Goal: Task Accomplishment & Management: Use online tool/utility

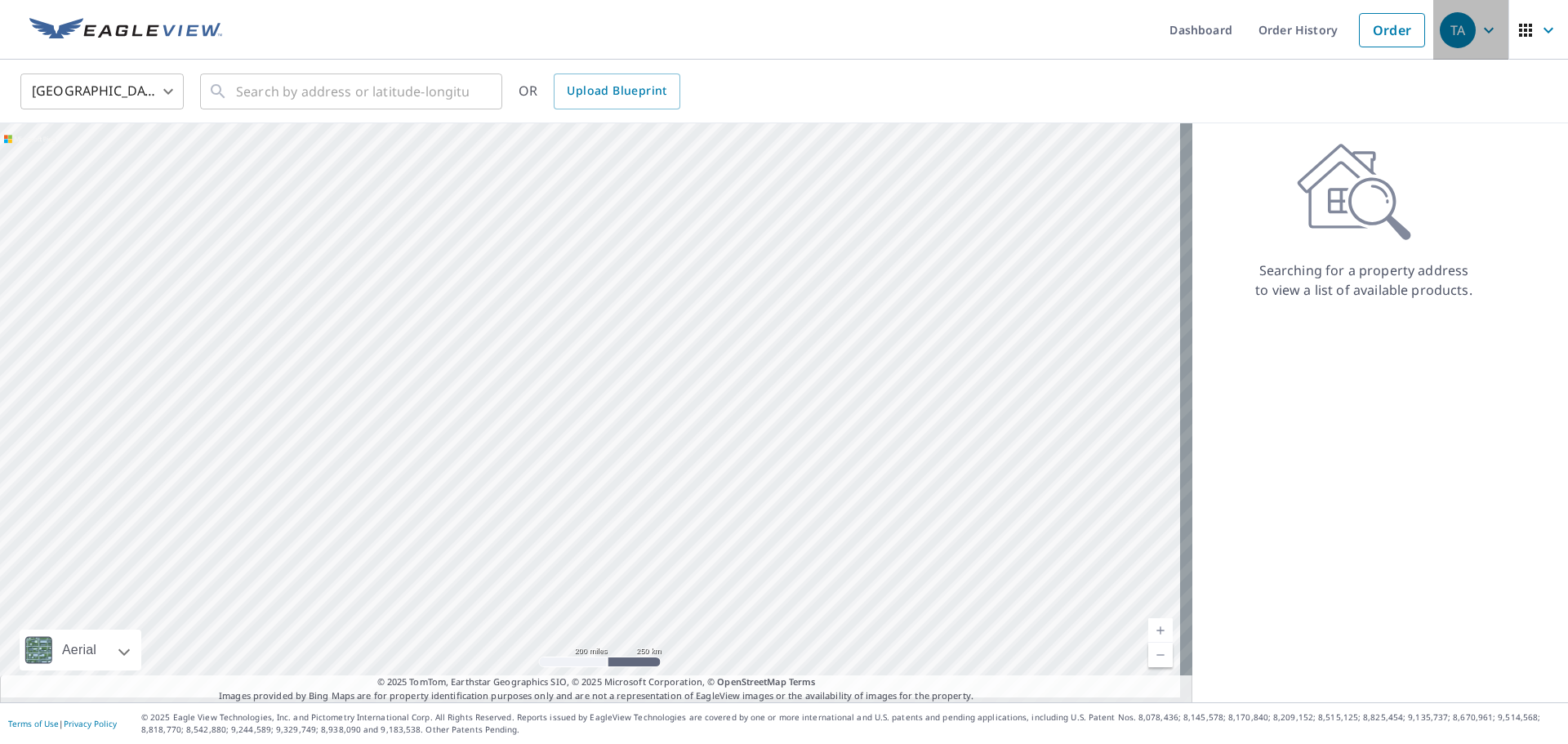
click at [1469, 40] on span "TA" at bounding box center [1470, 30] width 62 height 40
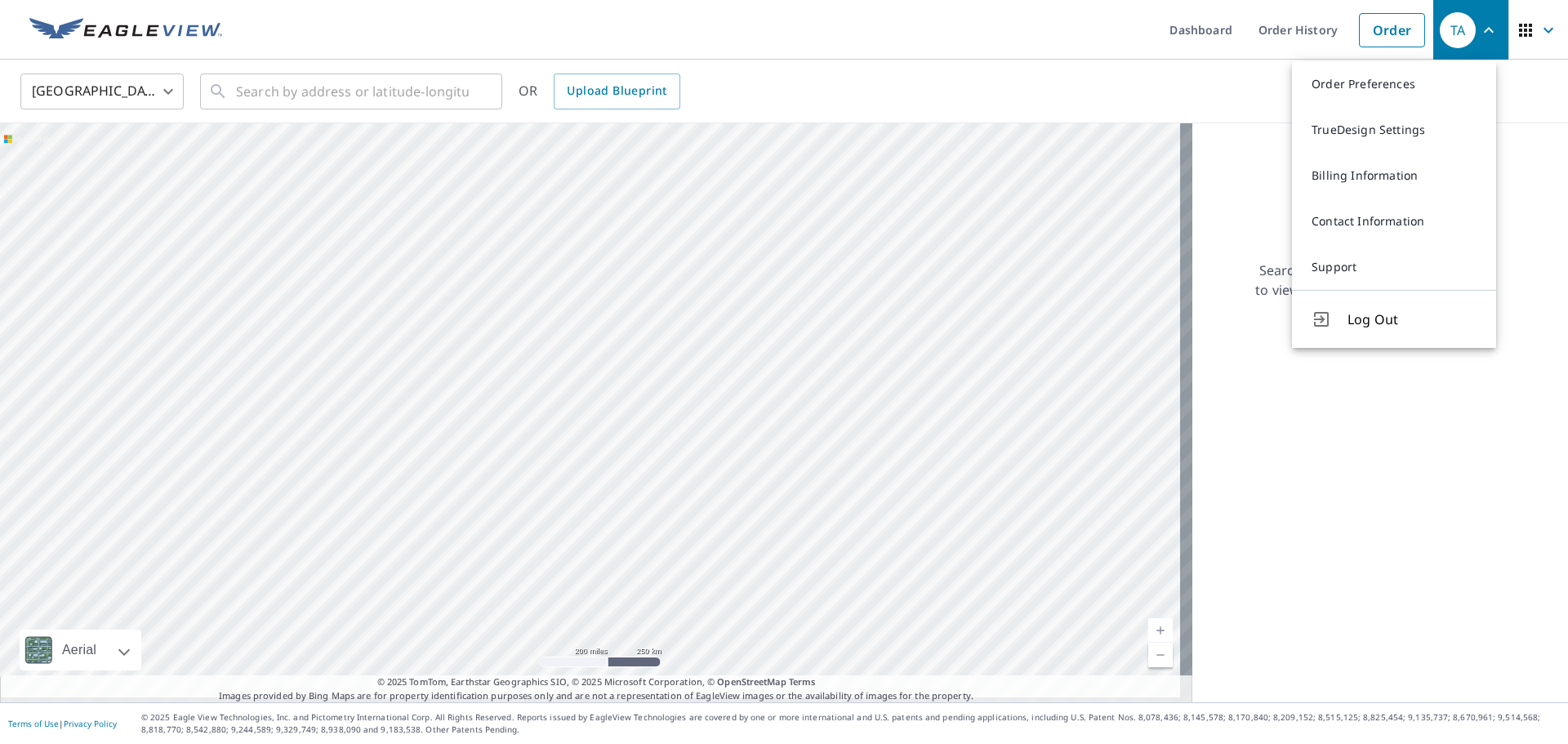
click at [1469, 40] on span "TA" at bounding box center [1470, 30] width 62 height 40
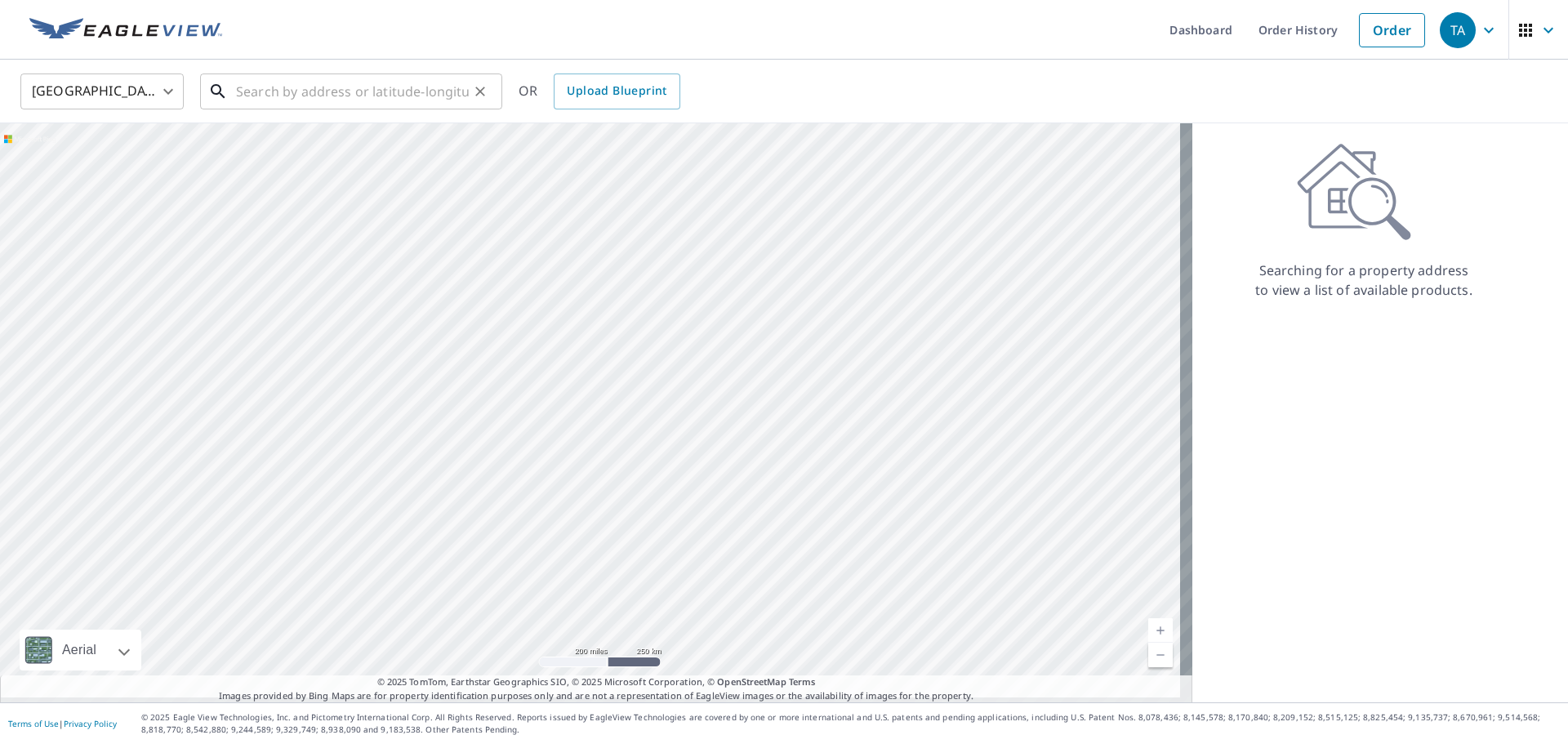
click at [326, 84] on input "text" at bounding box center [353, 91] width 233 height 46
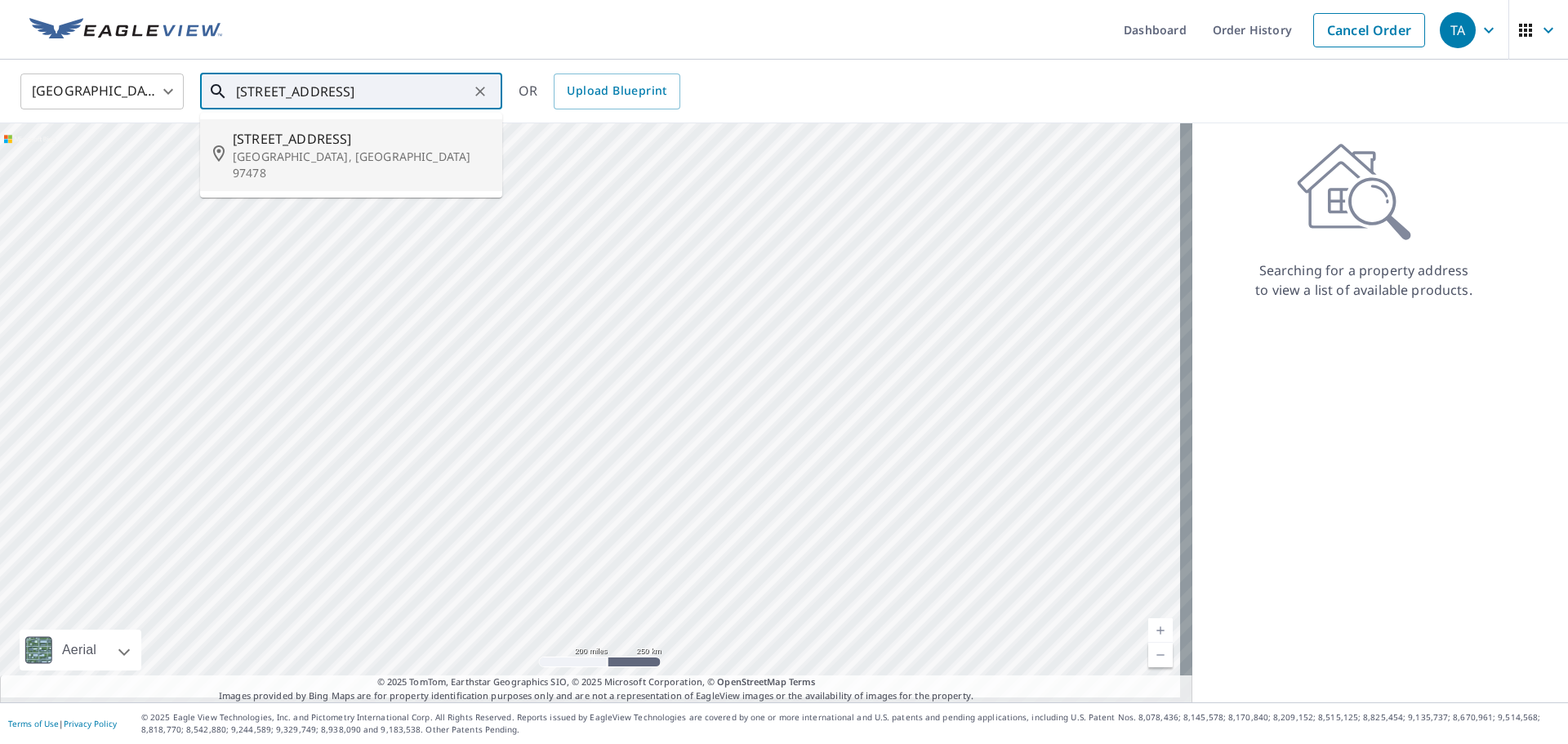
click at [309, 134] on span "[STREET_ADDRESS]" at bounding box center [361, 138] width 257 height 20
type input "[STREET_ADDRESS]"
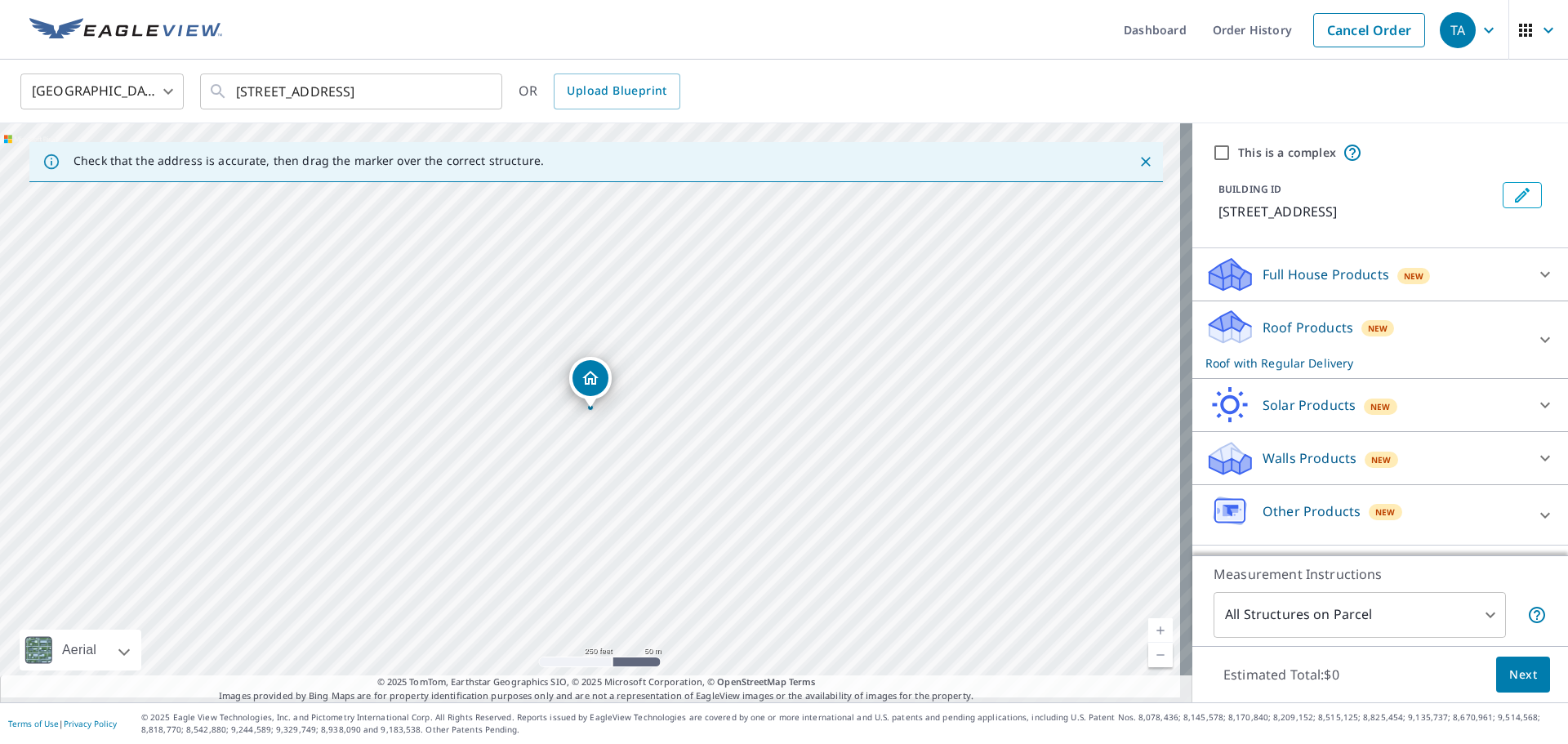
click at [1525, 525] on div at bounding box center [1544, 515] width 39 height 40
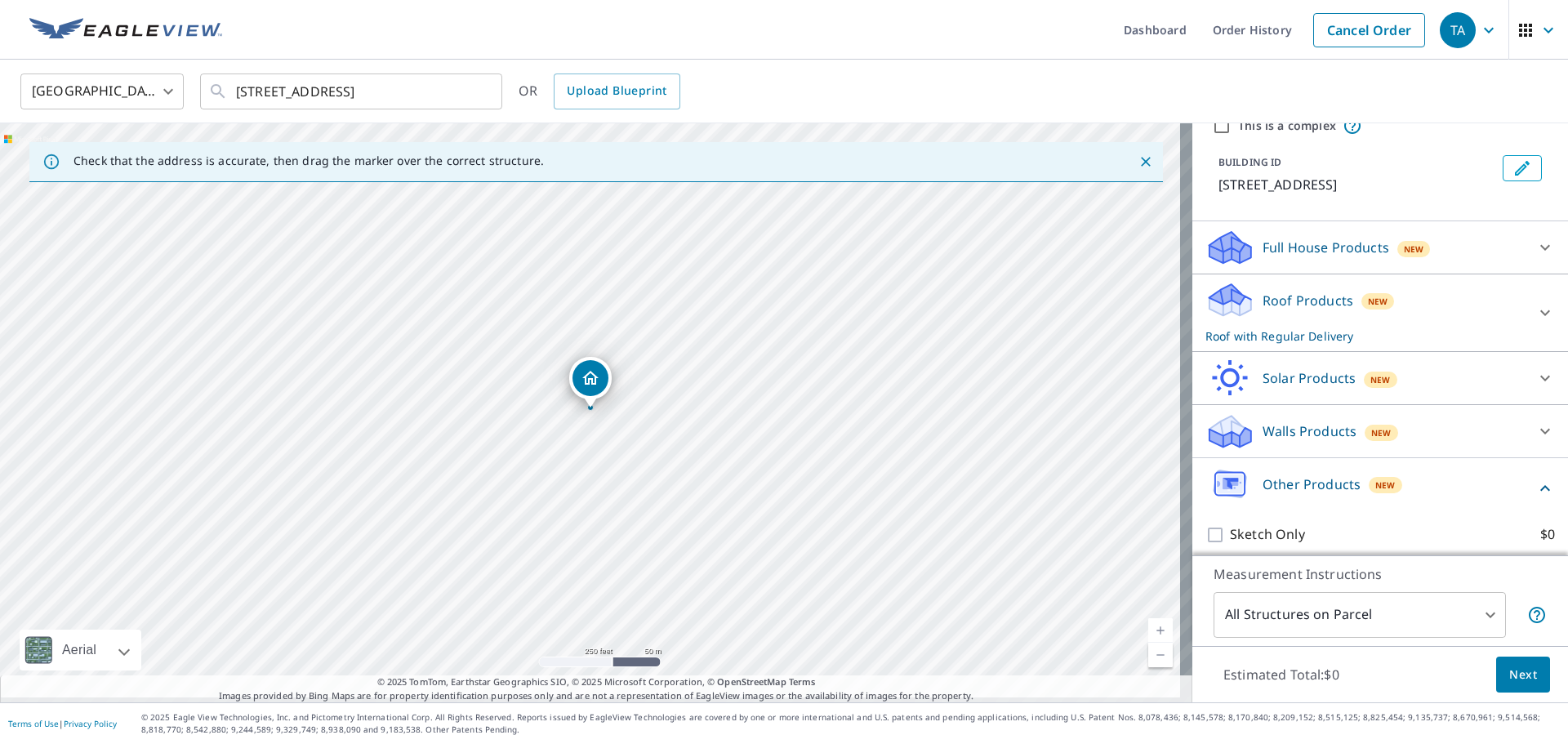
scroll to position [41, 0]
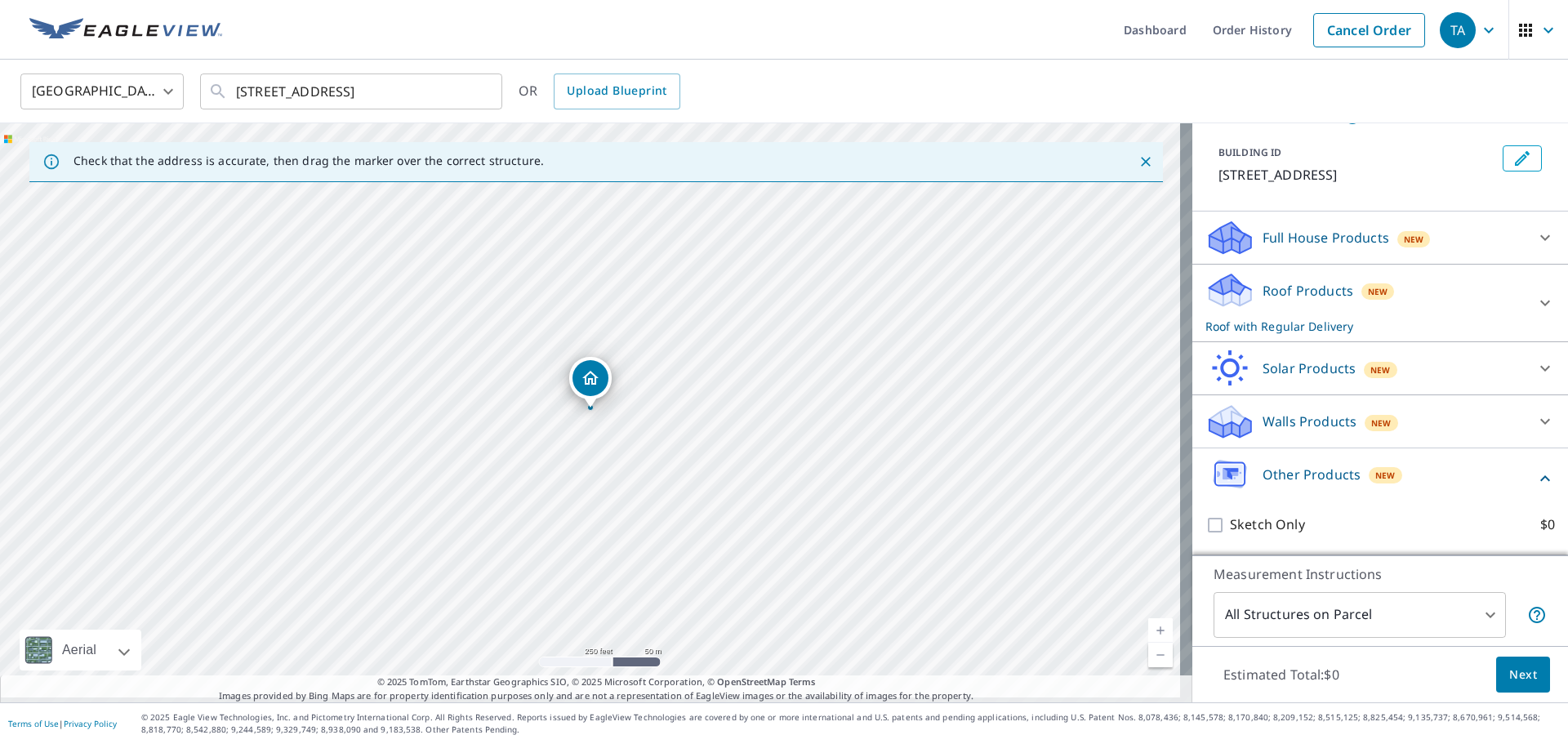
click at [1535, 478] on icon at bounding box center [1544, 479] width 20 height 20
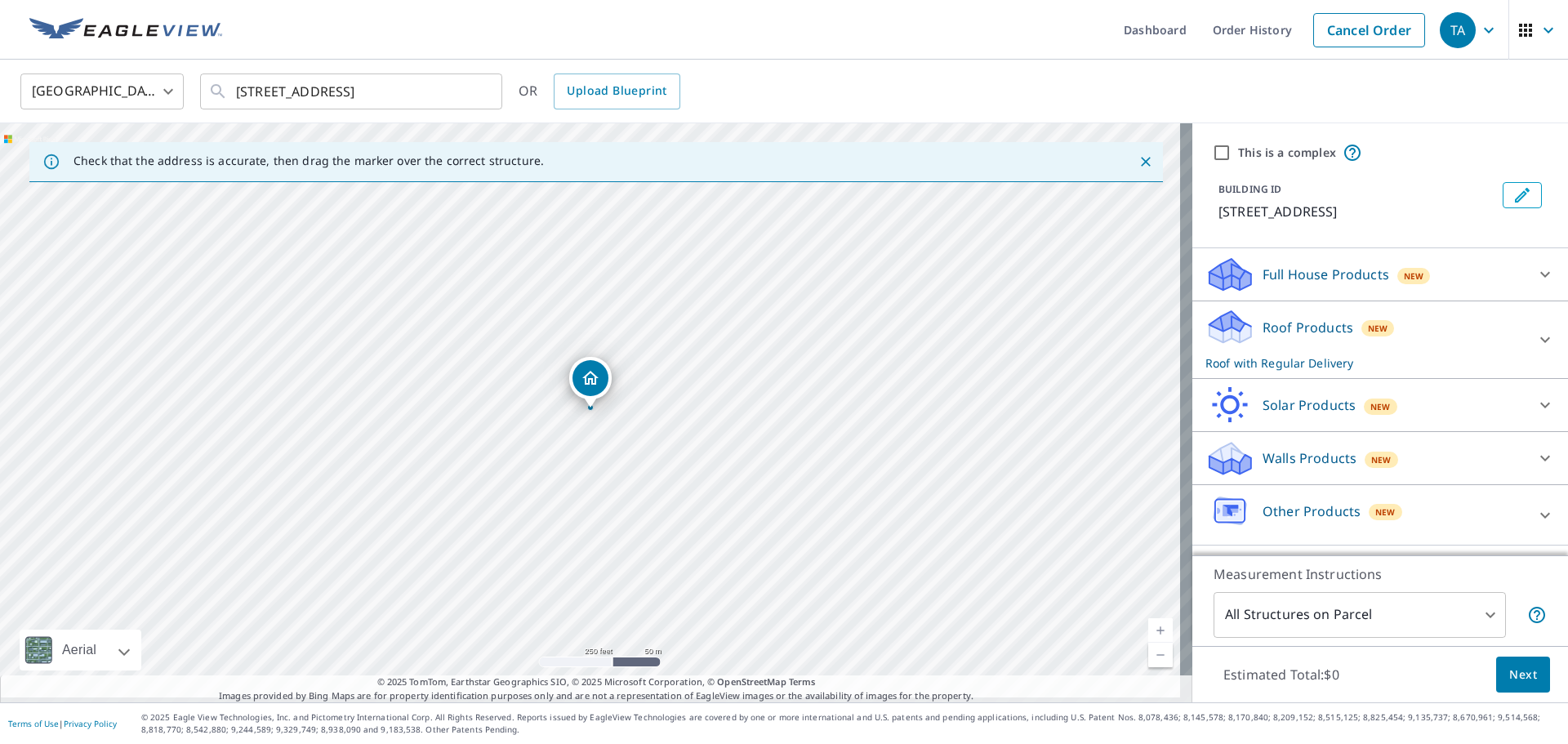
scroll to position [0, 0]
click at [1525, 452] on div at bounding box center [1544, 458] width 39 height 40
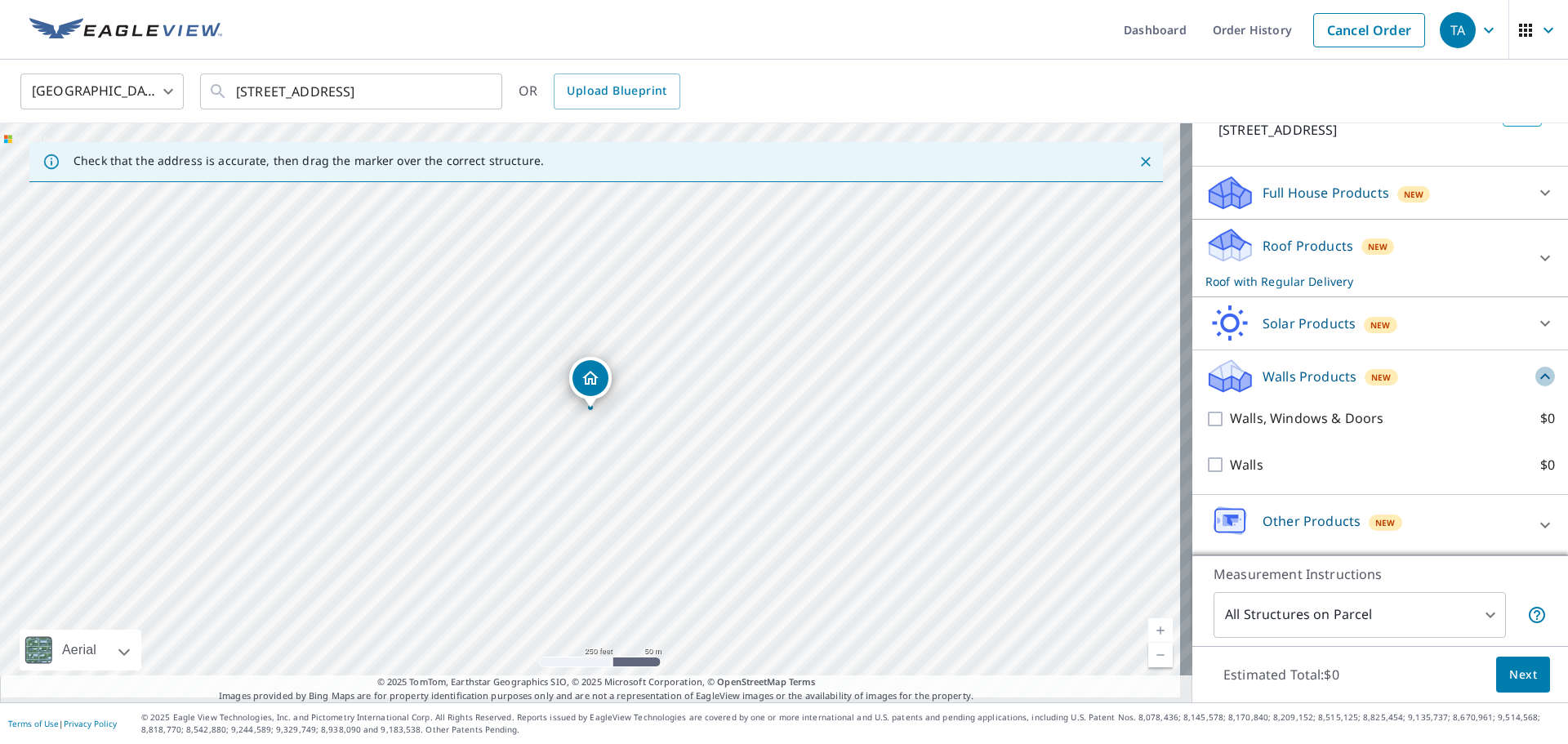
click at [1535, 367] on icon at bounding box center [1544, 376] width 20 height 20
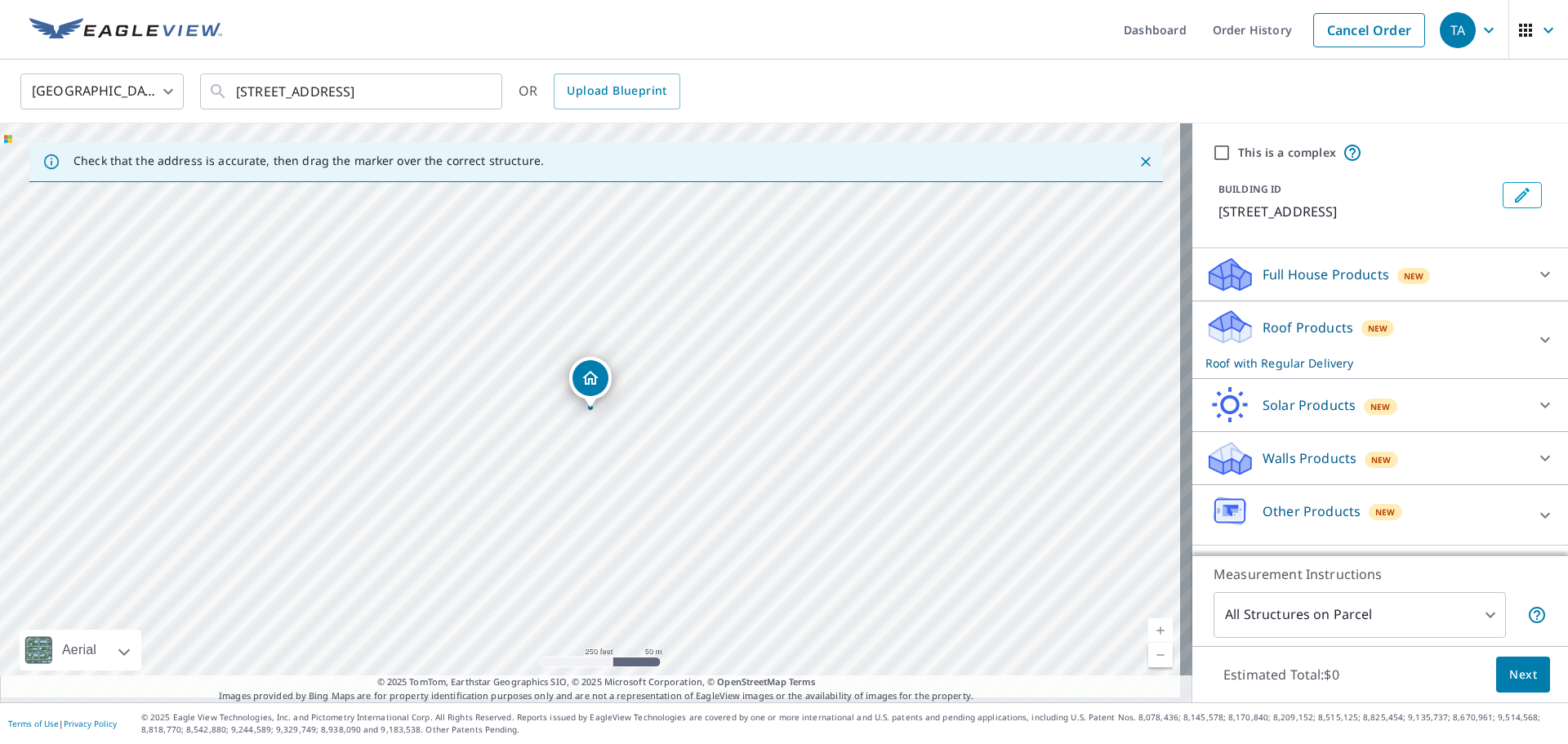
click at [1535, 401] on icon at bounding box center [1544, 404] width 20 height 20
click at [1513, 357] on div "Roof Products New Roof with Regular Delivery" at bounding box center [1380, 340] width 350 height 64
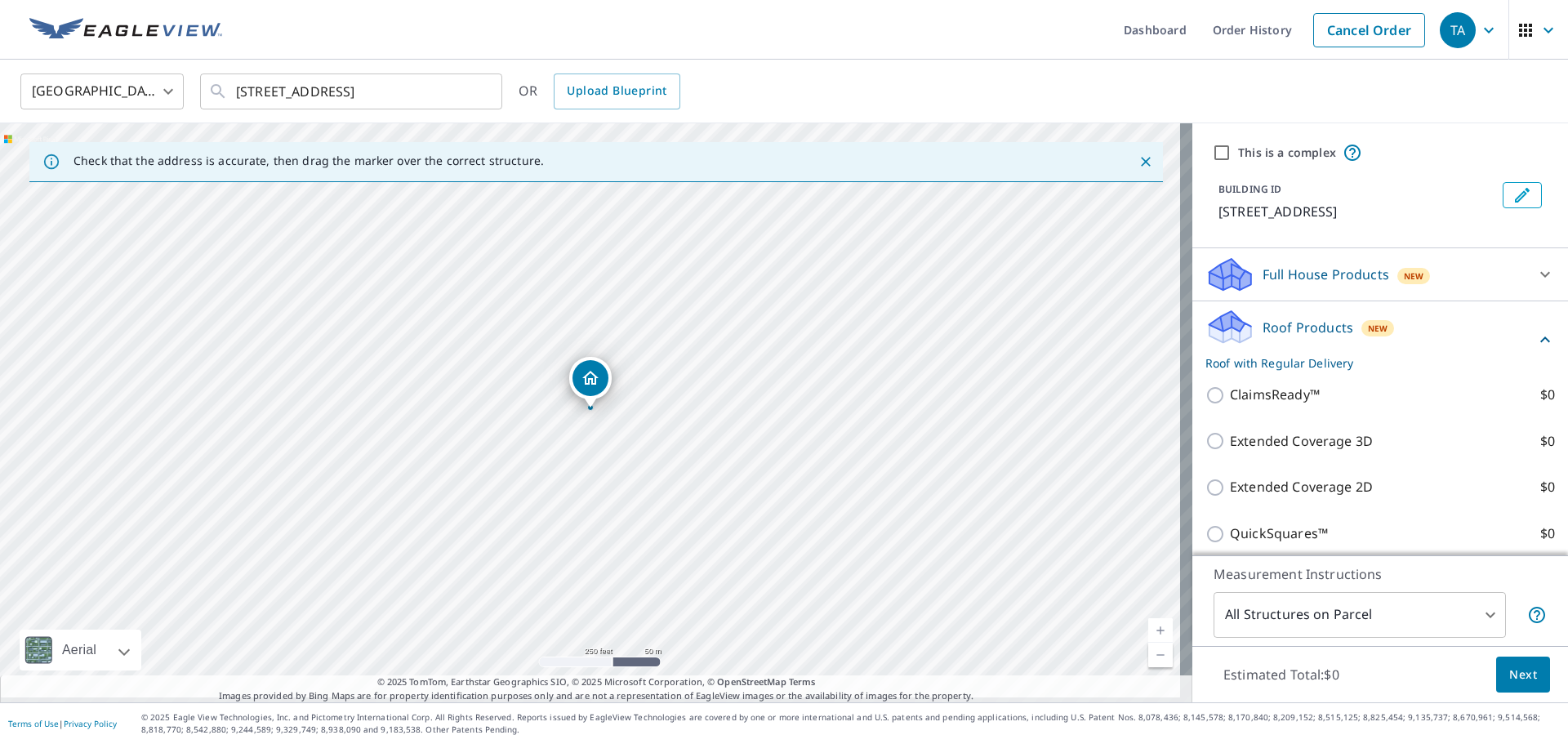
click at [1535, 344] on icon at bounding box center [1544, 340] width 20 height 20
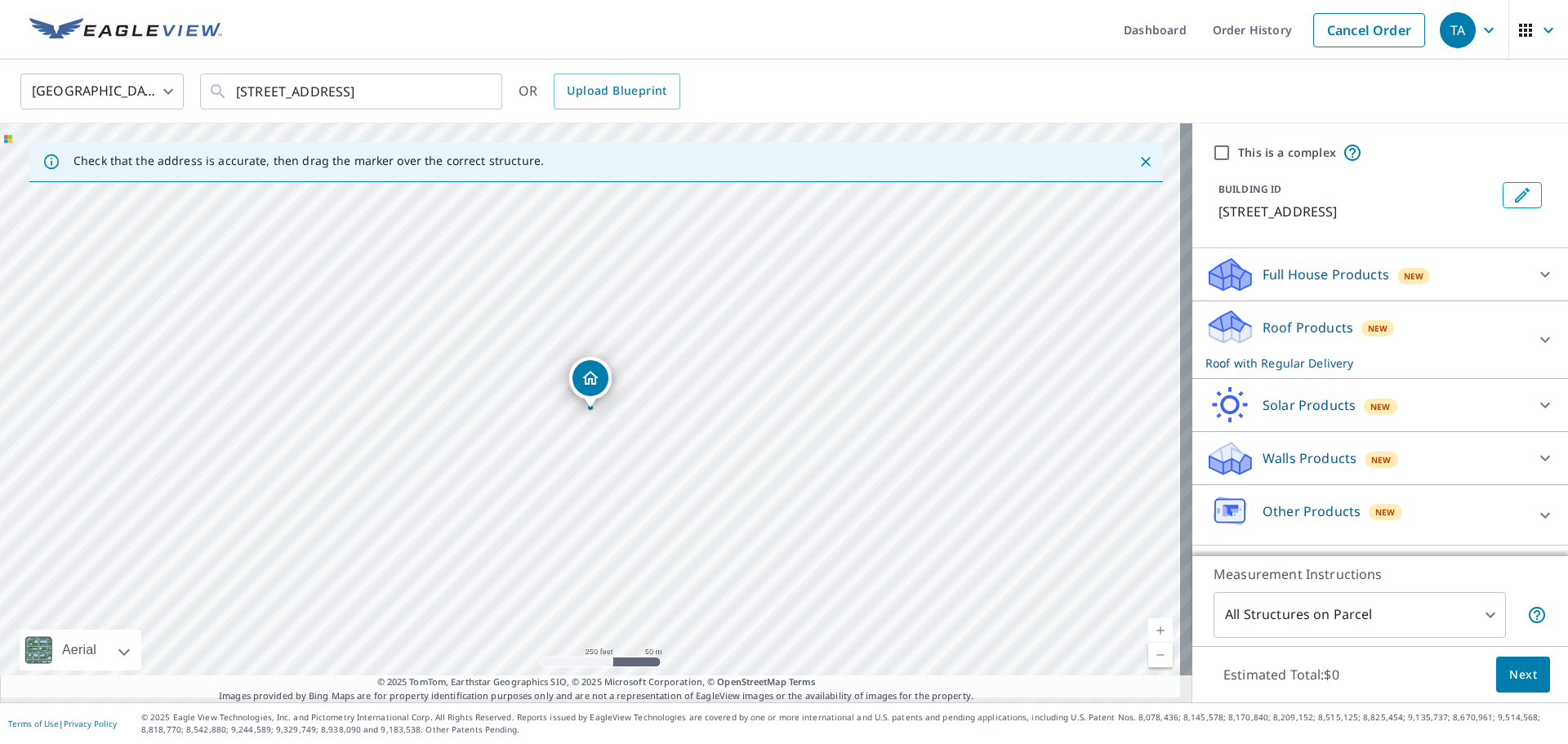
click at [1525, 264] on div at bounding box center [1544, 275] width 39 height 40
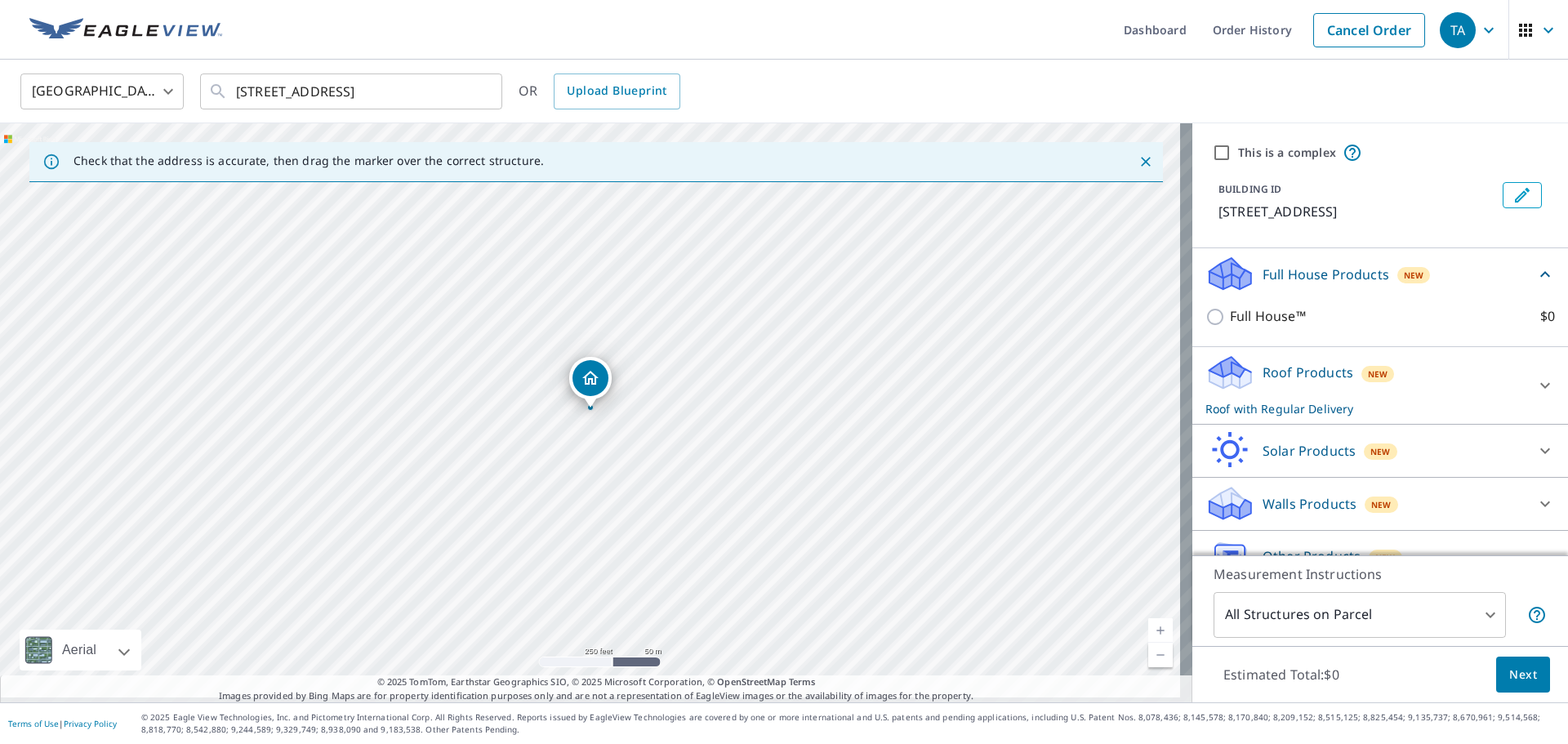
click at [1535, 266] on icon at bounding box center [1544, 274] width 20 height 20
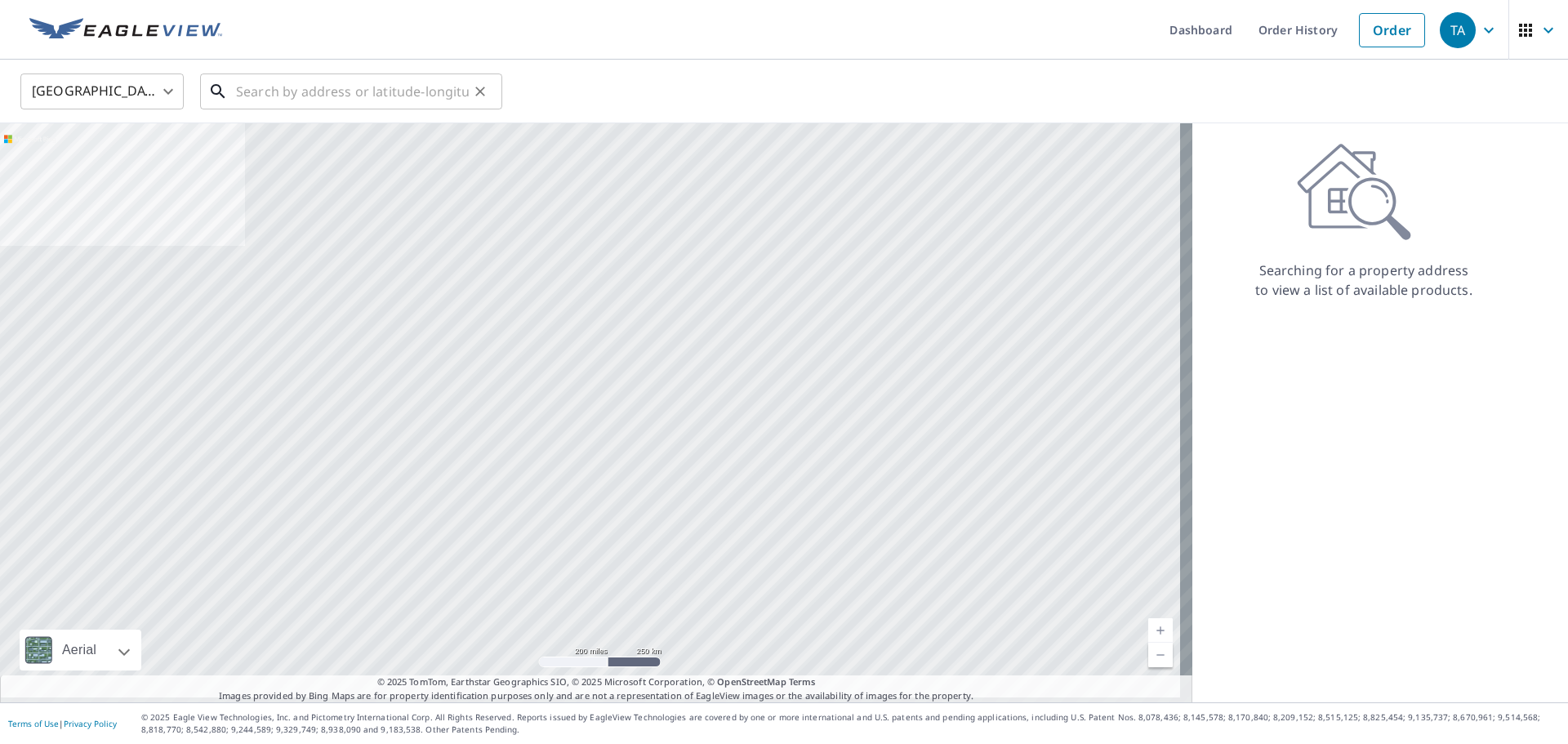
click at [403, 97] on input "text" at bounding box center [353, 91] width 233 height 46
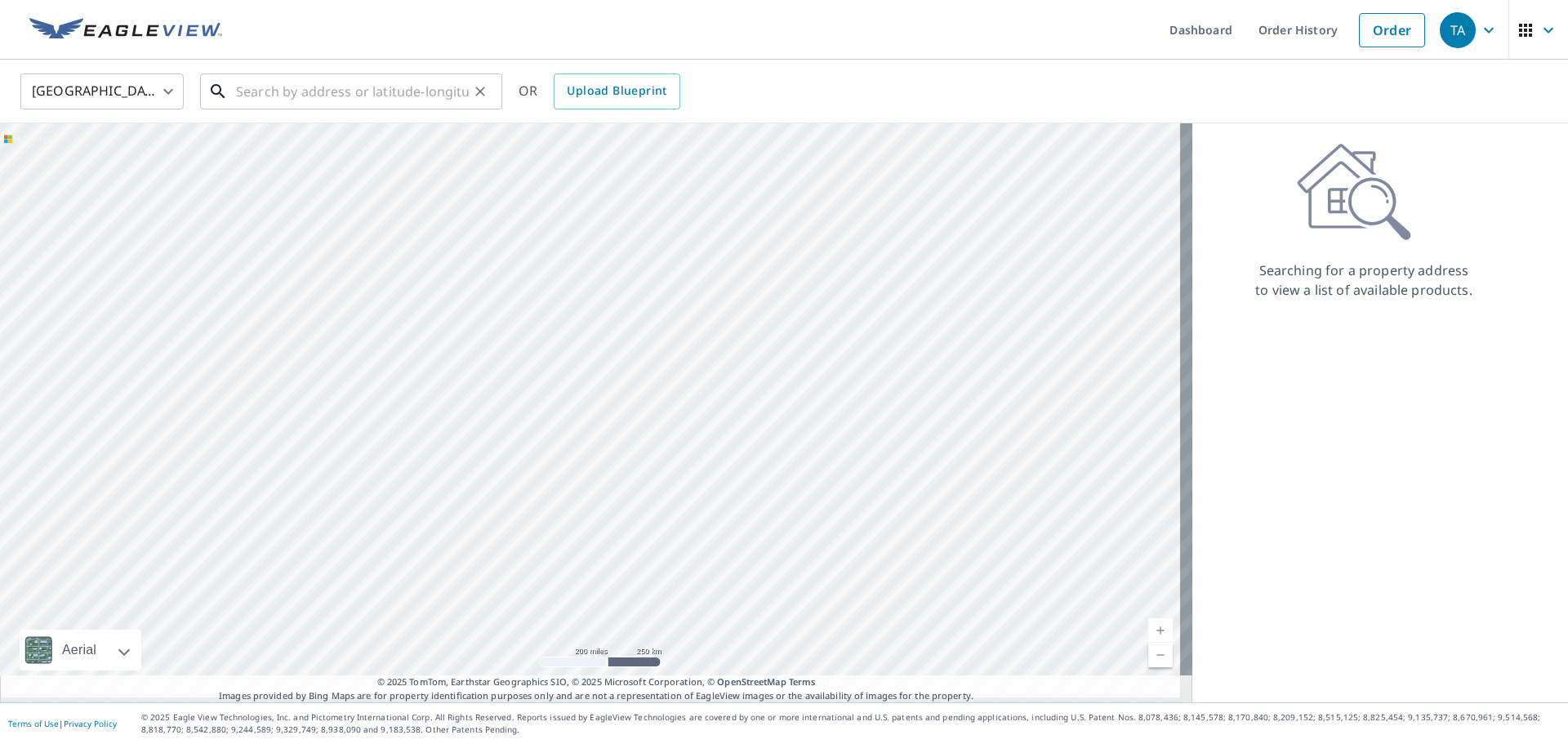
click at [405, 90] on input "text" at bounding box center [353, 91] width 233 height 46
paste input "gilbert.griffith@abcsupply.com"
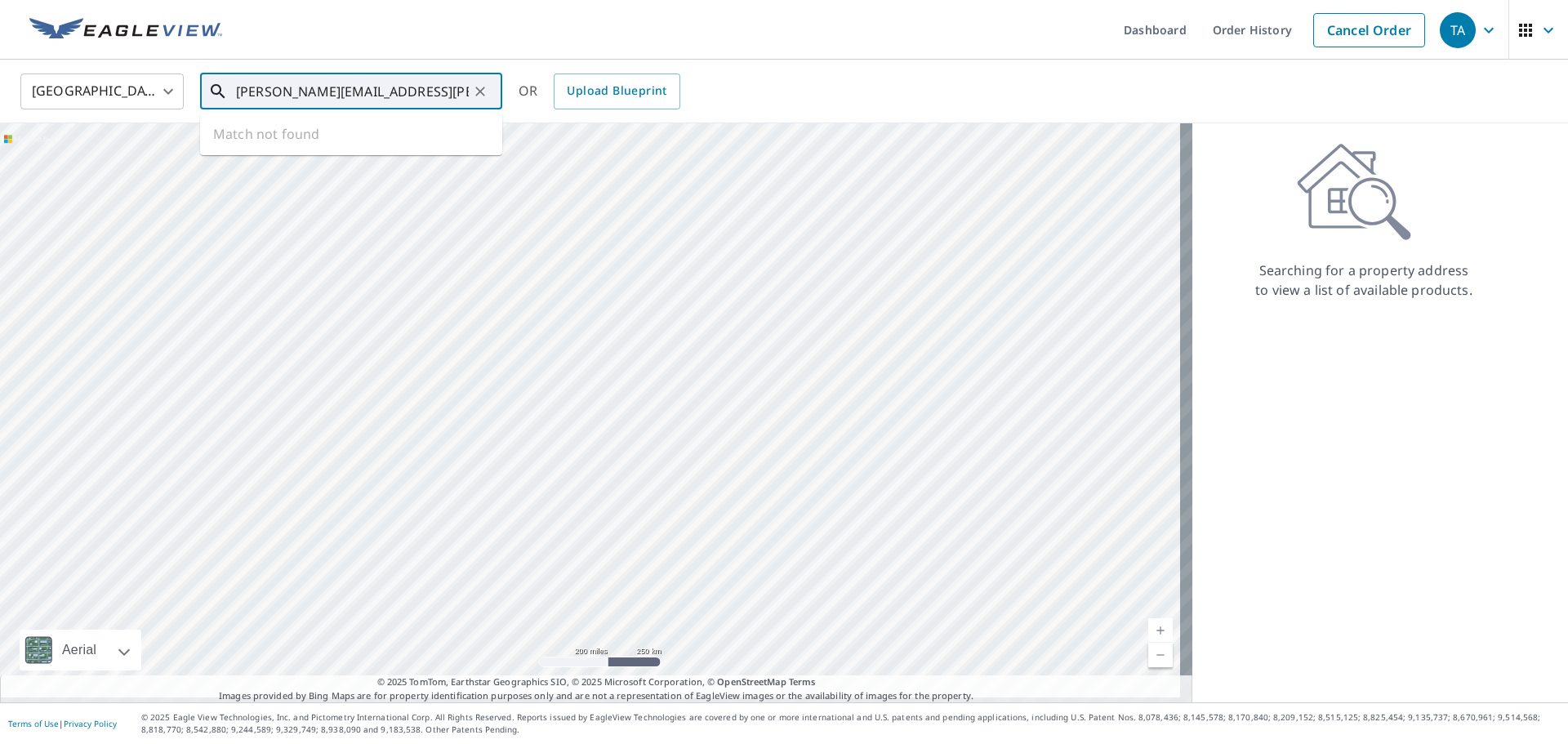
type input "gilbert.griffith@abcsupply.com"
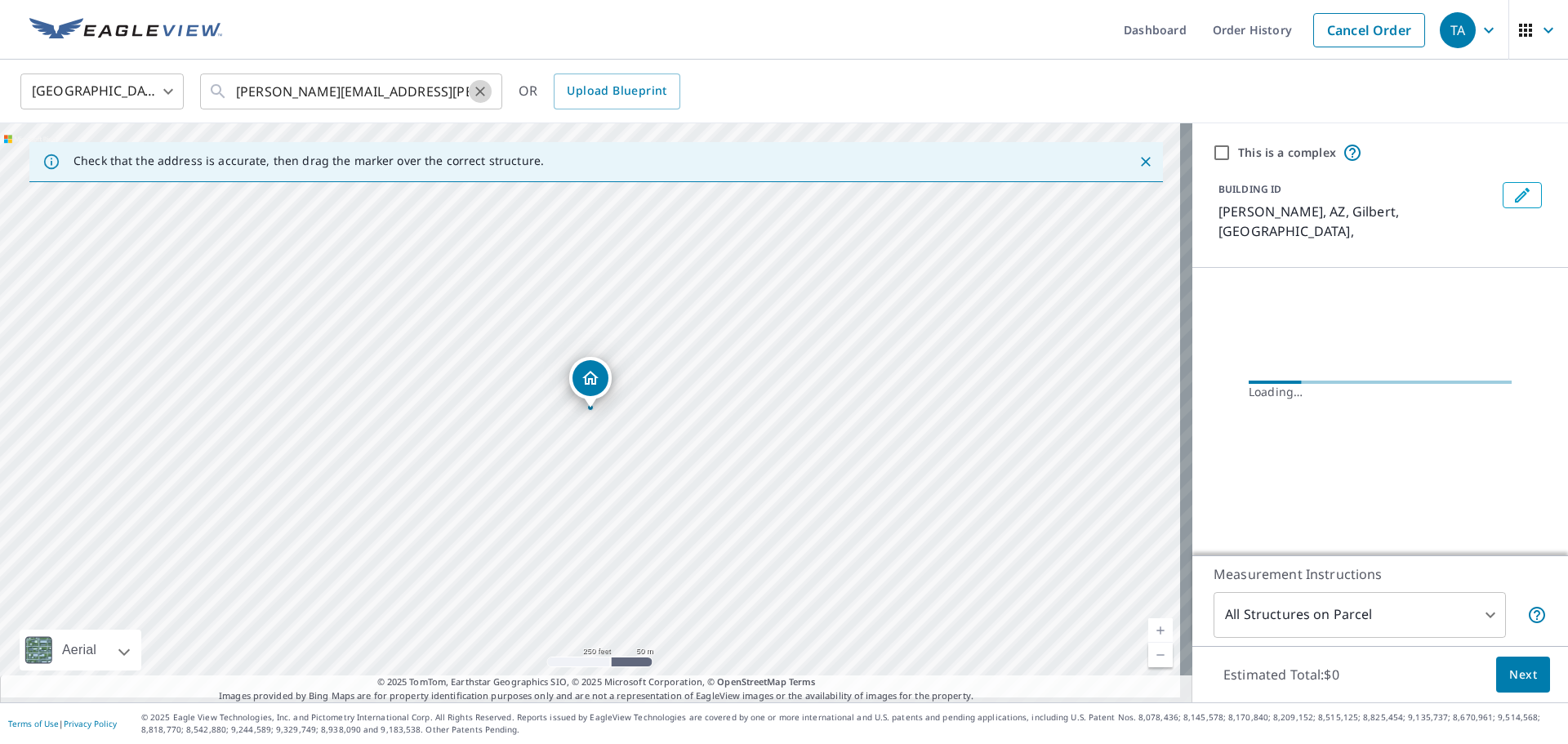
click at [483, 88] on icon "Clear" at bounding box center [480, 91] width 9 height 9
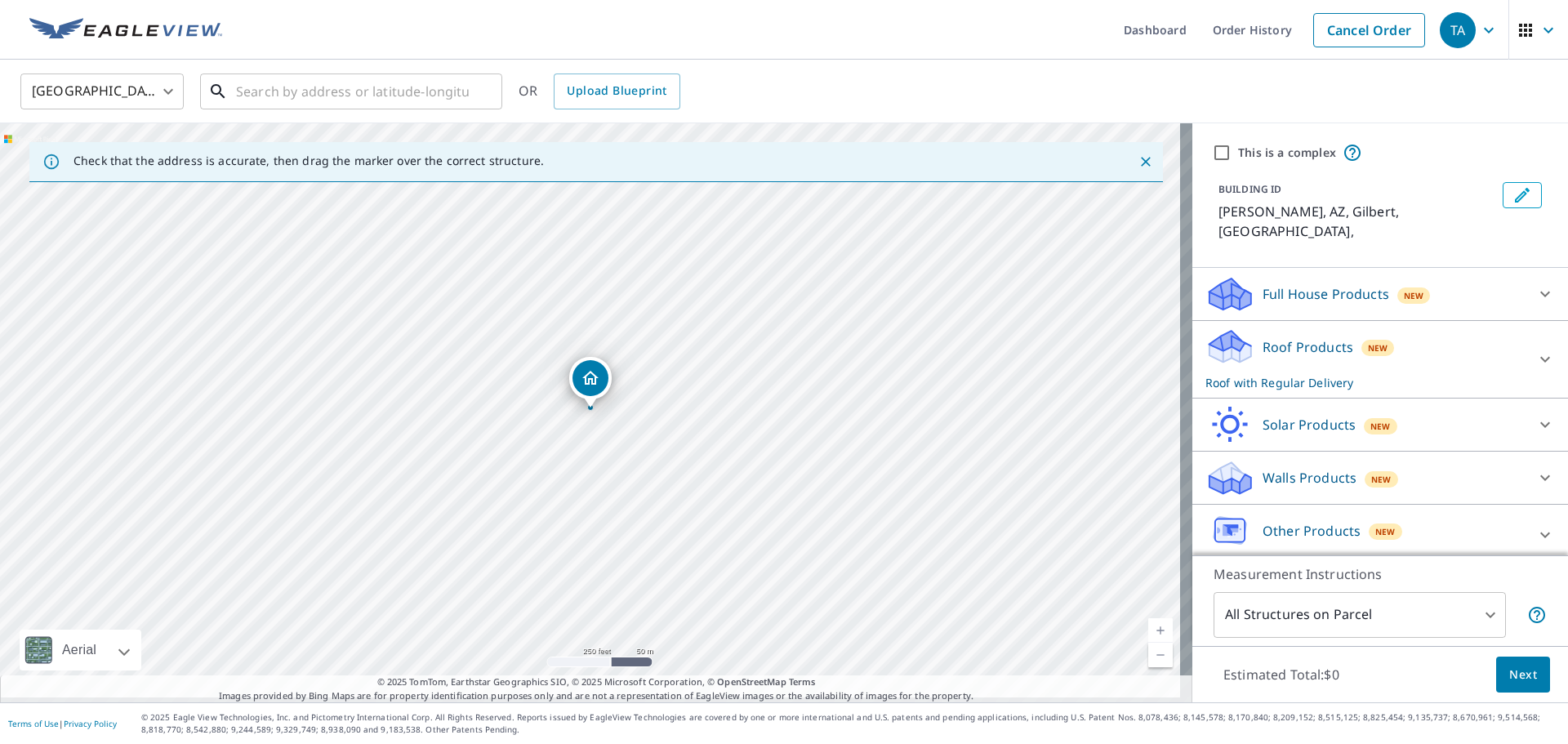
click at [404, 82] on input "text" at bounding box center [353, 91] width 233 height 46
paste input "38.82225, -77.42784"
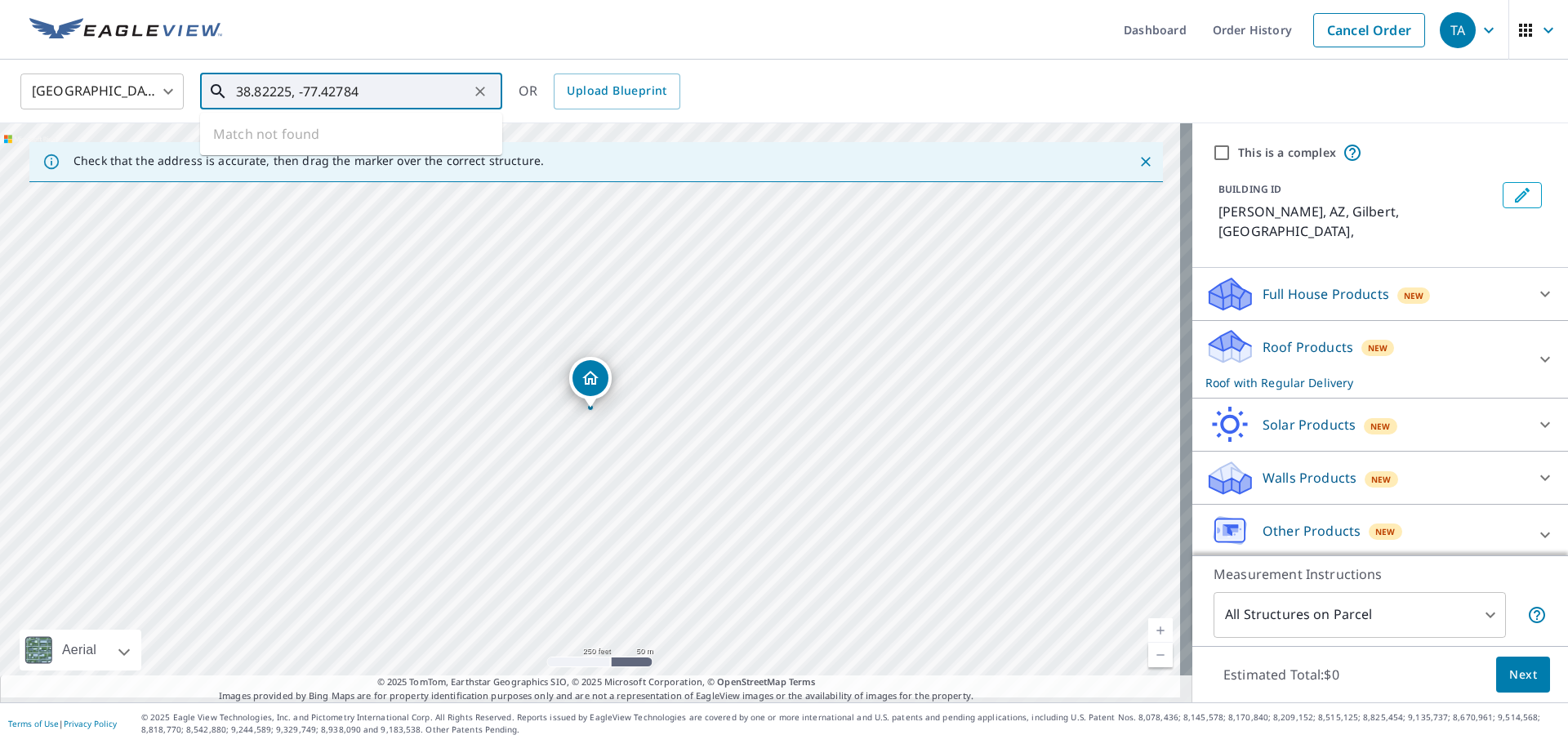
type input "38.82225, -77.42784"
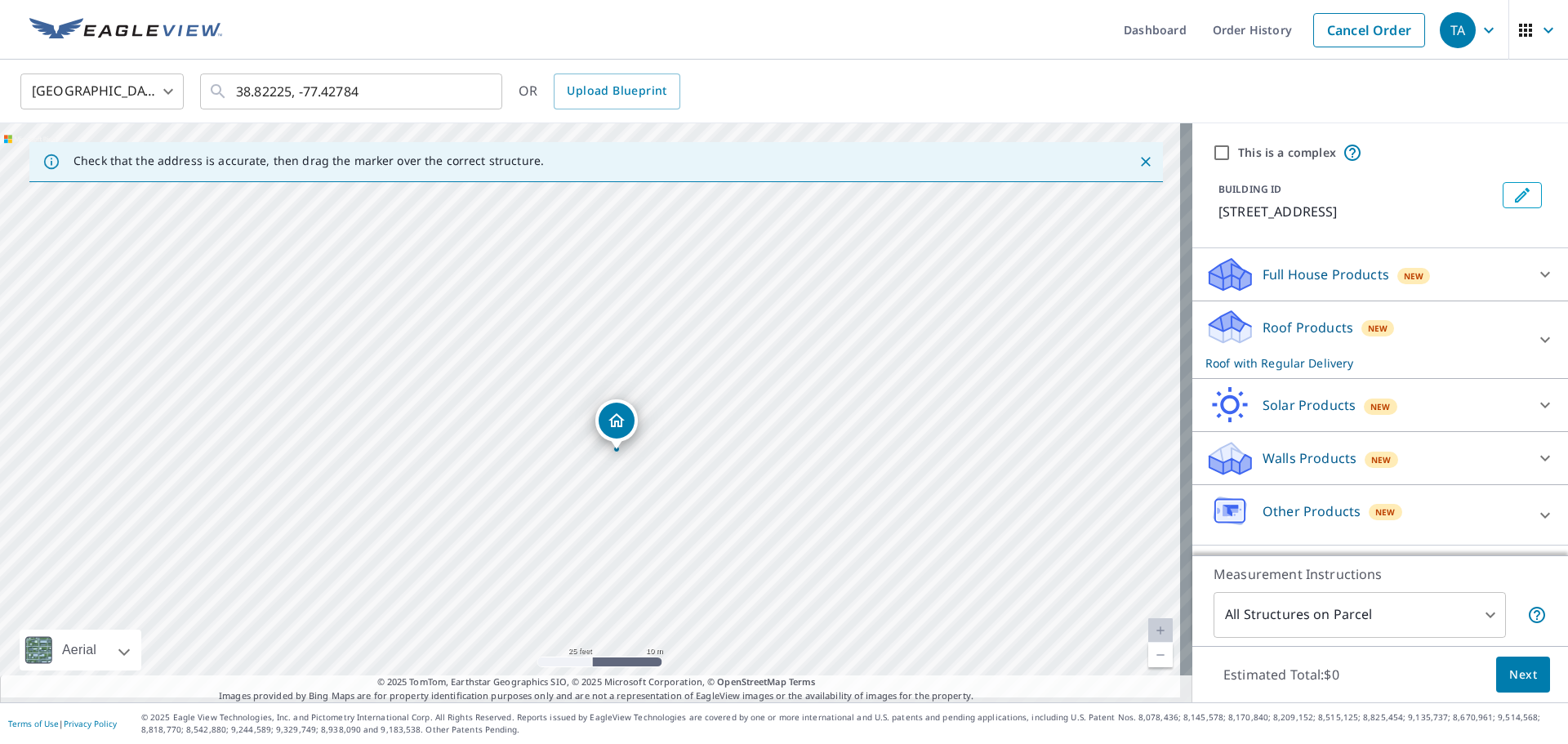
drag, startPoint x: 598, startPoint y: 407, endPoint x: 616, endPoint y: 444, distance: 41.1
drag, startPoint x: 601, startPoint y: 303, endPoint x: 632, endPoint y: 345, distance: 52.2
click at [632, 345] on div "13942 Middle Creek Pl Centreville, VA 20121" at bounding box center [596, 413] width 1192 height 579
drag, startPoint x: 621, startPoint y: 436, endPoint x: 588, endPoint y: 398, distance: 50.3
